Goal: Task Accomplishment & Management: Use online tool/utility

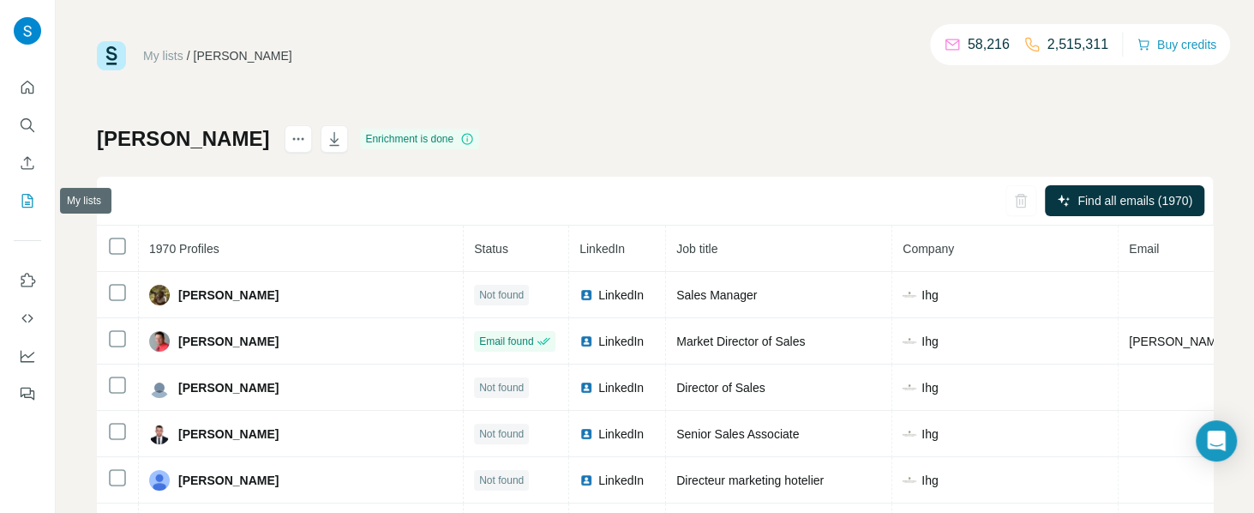
click at [22, 208] on icon "My lists" at bounding box center [27, 200] width 17 height 17
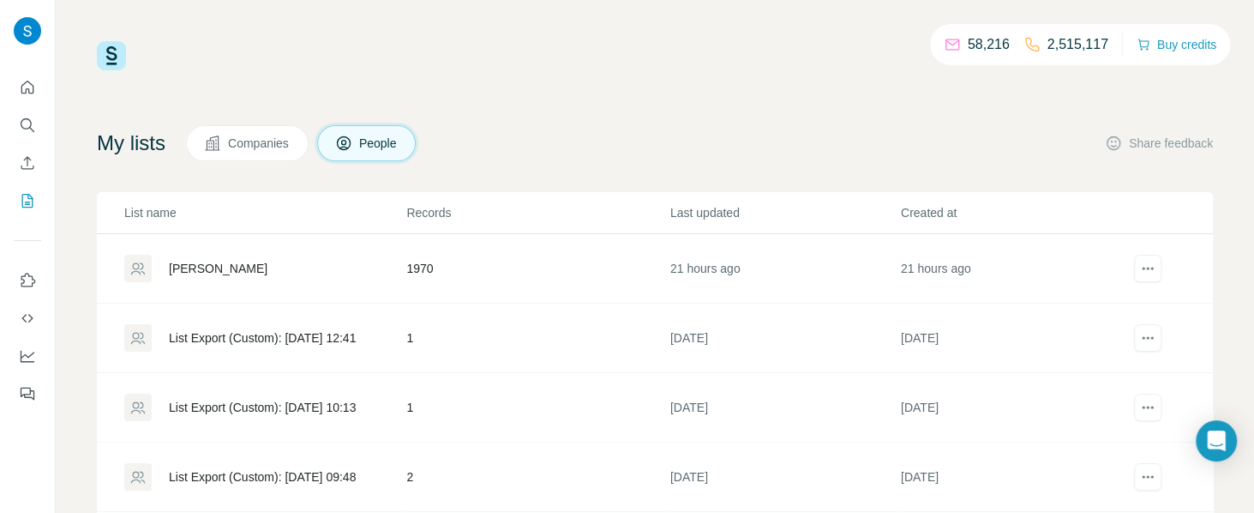
click at [245, 147] on span "Companies" at bounding box center [259, 143] width 63 height 17
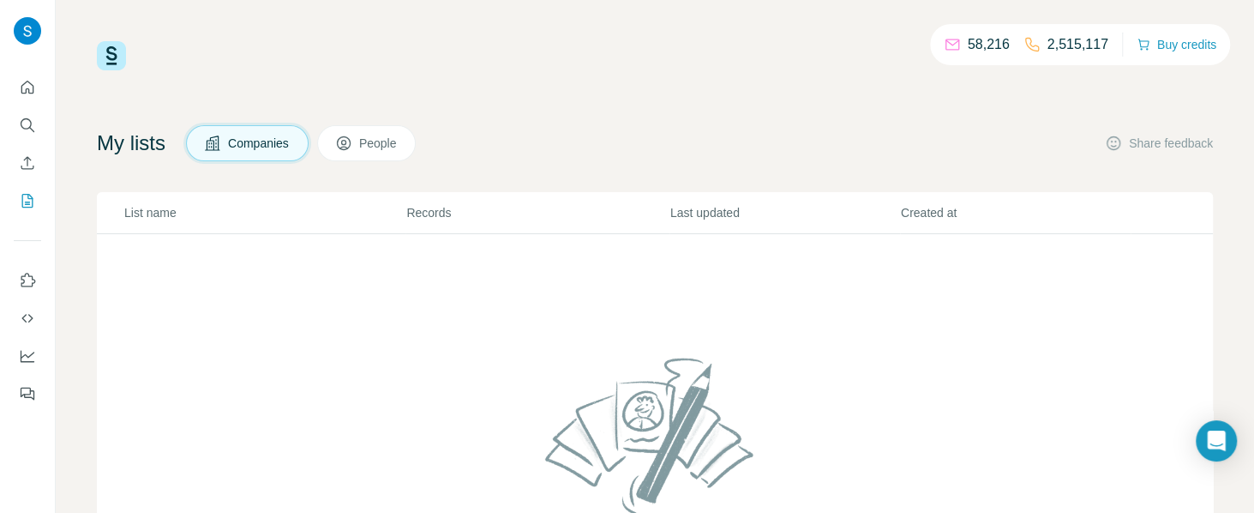
click at [373, 147] on span "People" at bounding box center [378, 143] width 39 height 17
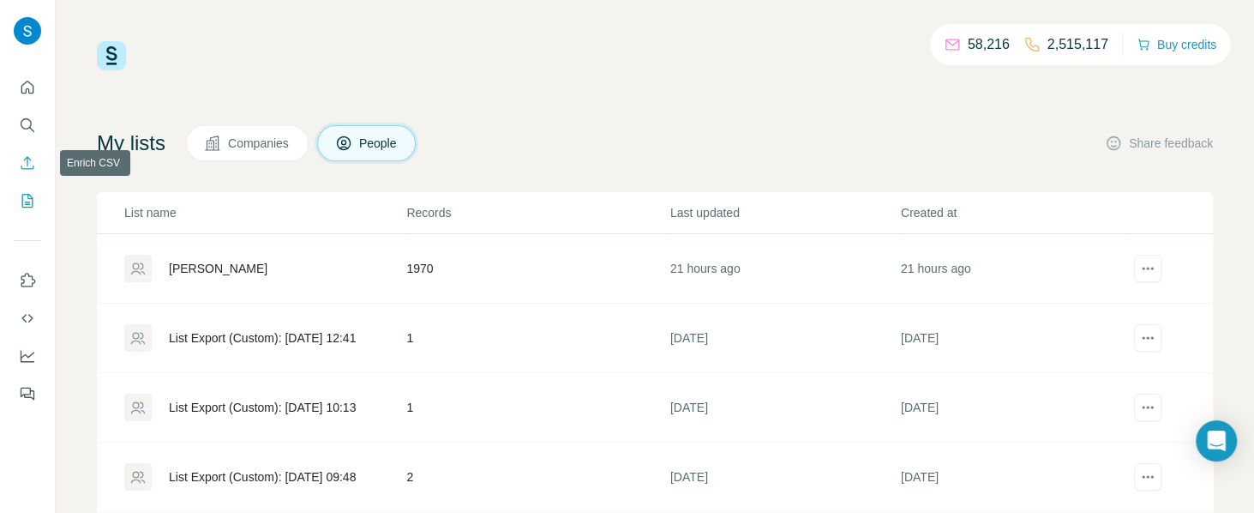
click at [33, 173] on button "Enrich CSV" at bounding box center [27, 162] width 27 height 31
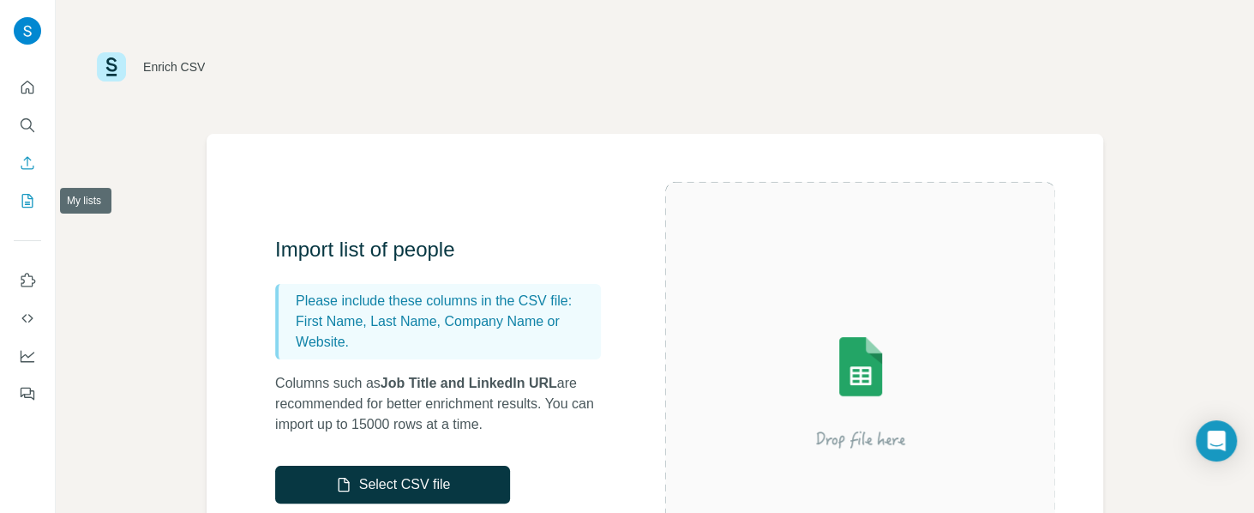
click at [17, 206] on button "My lists" at bounding box center [27, 200] width 27 height 31
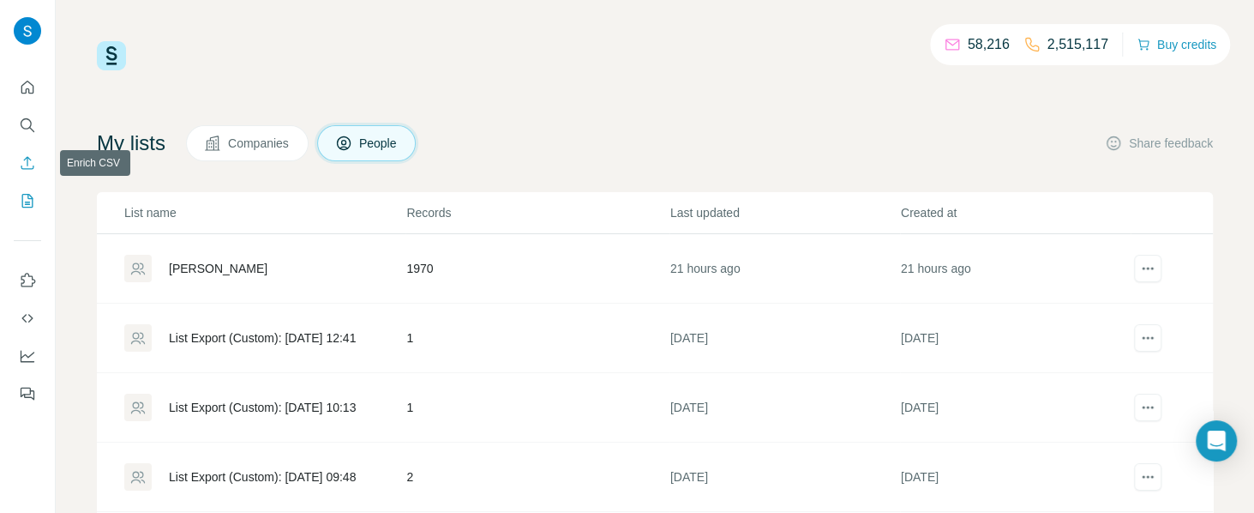
click at [20, 161] on icon "Enrich CSV" at bounding box center [27, 162] width 17 height 17
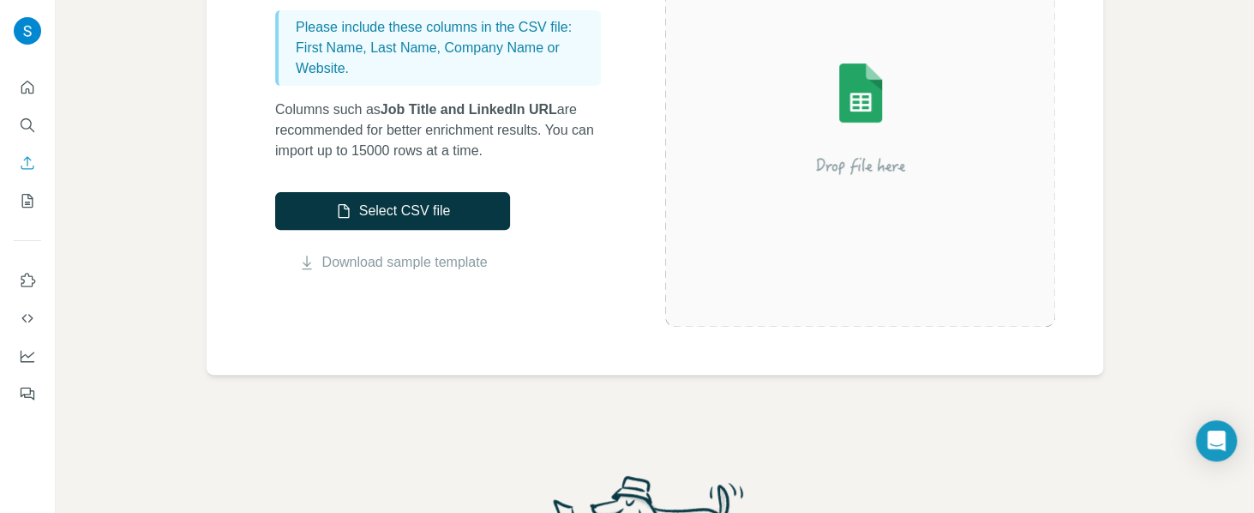
scroll to position [236, 0]
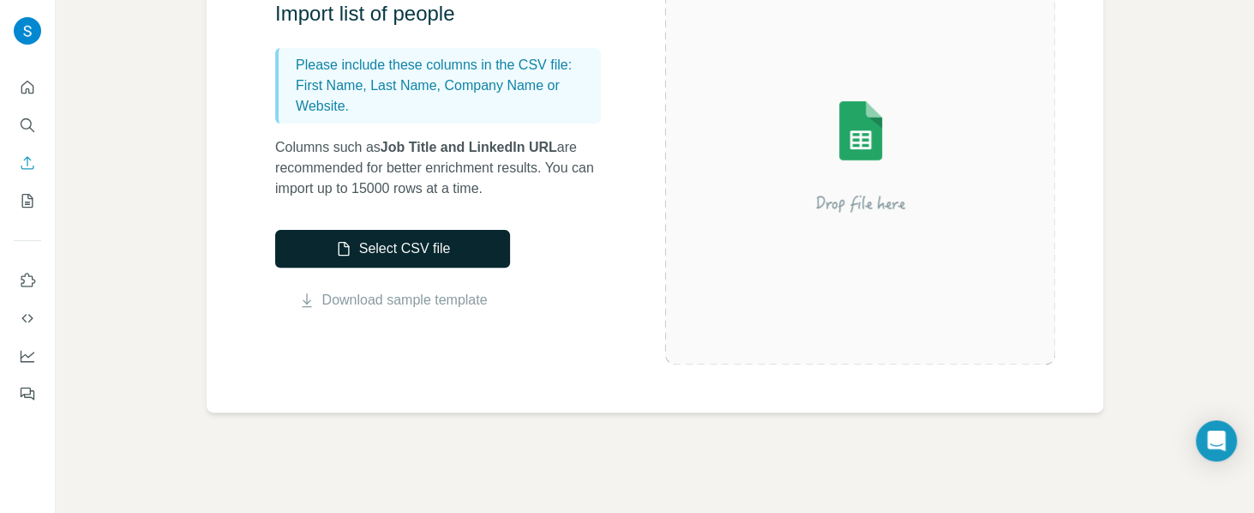
click at [431, 254] on button "Select CSV file" at bounding box center [392, 249] width 235 height 38
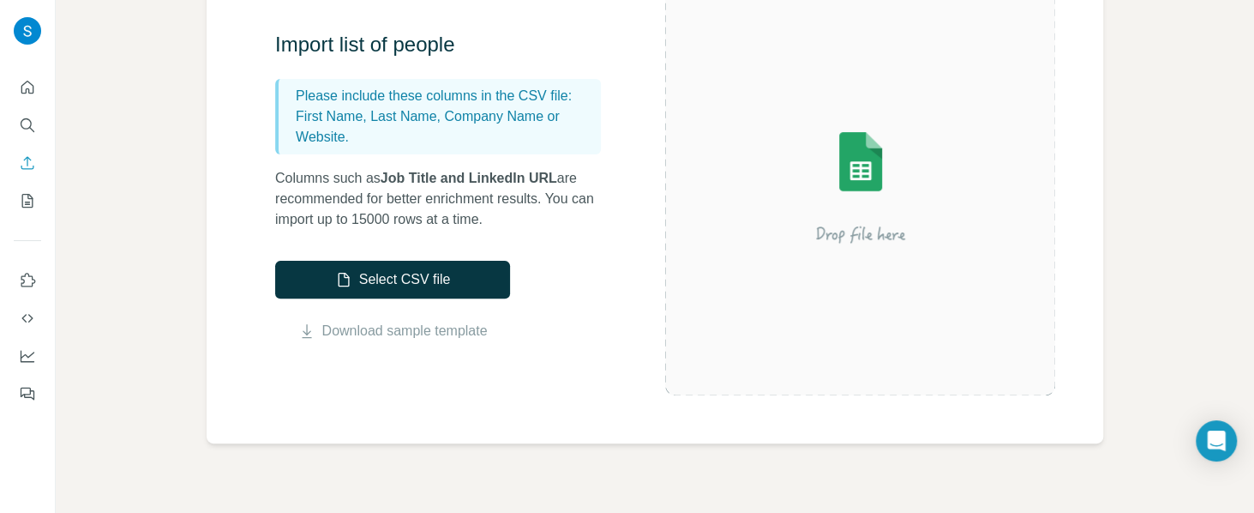
scroll to position [383, 0]
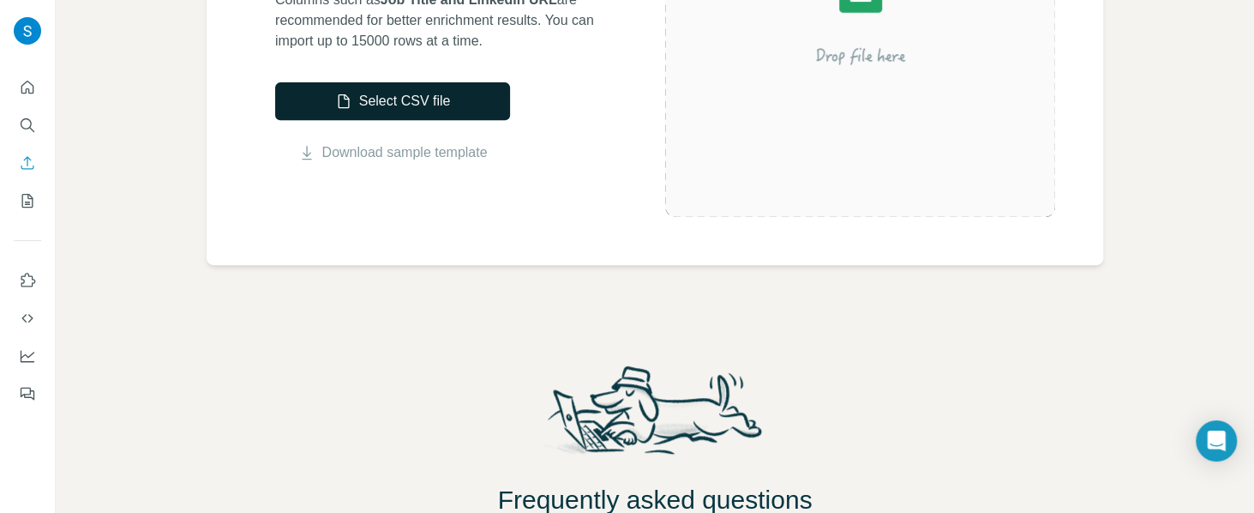
click at [403, 93] on button "Select CSV file" at bounding box center [392, 101] width 235 height 38
